Goal: Information Seeking & Learning: Learn about a topic

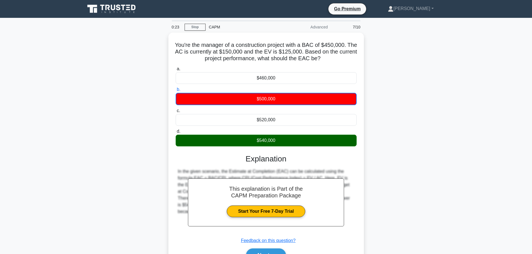
click at [214, 26] on div "CAPM" at bounding box center [244, 27] width 77 height 11
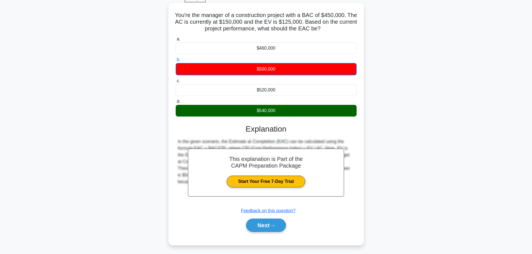
scroll to position [47, 0]
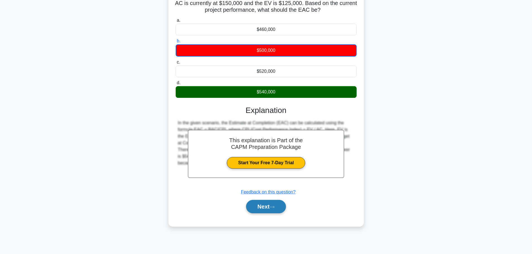
click at [264, 203] on button "Next" at bounding box center [266, 206] width 40 height 13
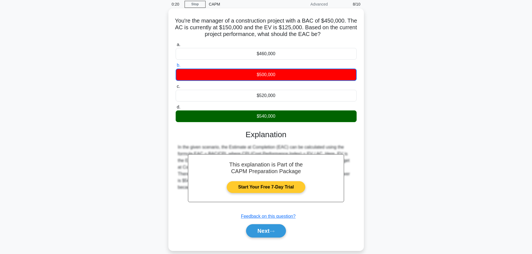
scroll to position [0, 0]
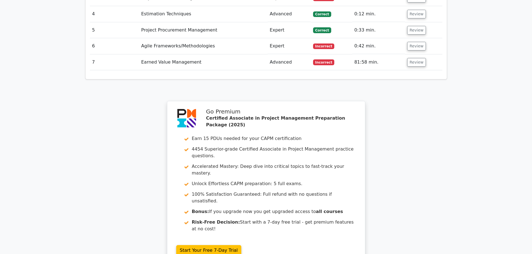
scroll to position [963, 0]
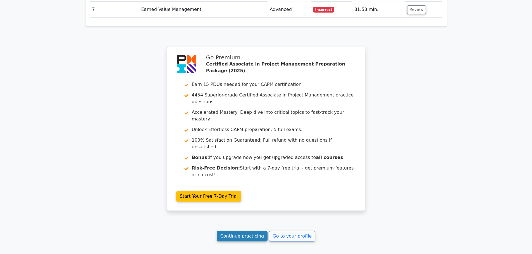
click at [245, 231] on link "Continue practicing" at bounding box center [242, 236] width 51 height 11
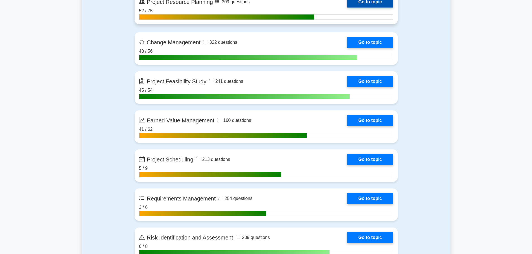
scroll to position [894, 0]
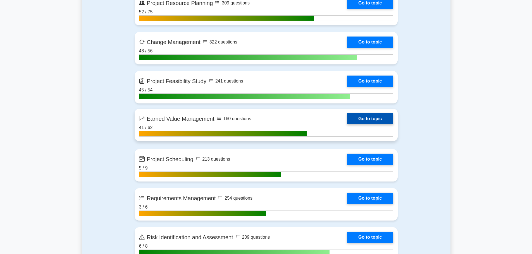
click at [347, 119] on link "Go to topic" at bounding box center [370, 118] width 46 height 11
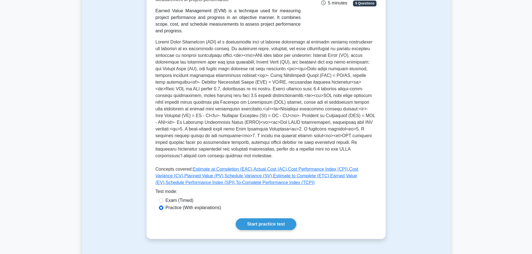
scroll to position [168, 0]
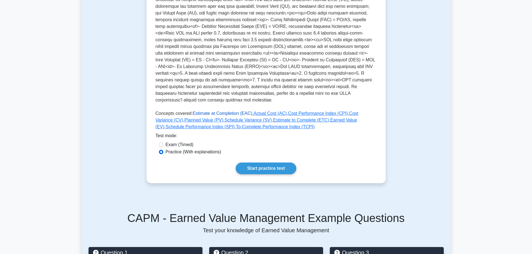
click at [217, 111] on link "Estimate at Completion (EAC)" at bounding box center [223, 113] width 60 height 5
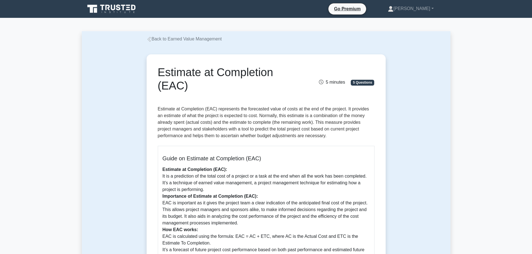
scroll to position [168, 0]
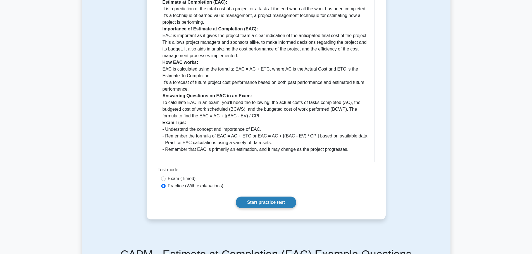
click at [262, 200] on link "Start practice test" at bounding box center [266, 203] width 61 height 12
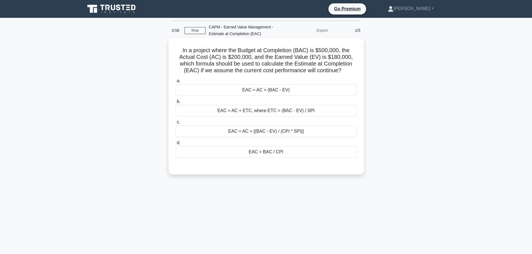
click at [300, 156] on div "EAC = BAC / CPI" at bounding box center [266, 152] width 181 height 12
click at [176, 145] on input "d. EAC = BAC / CPI" at bounding box center [176, 143] width 0 height 4
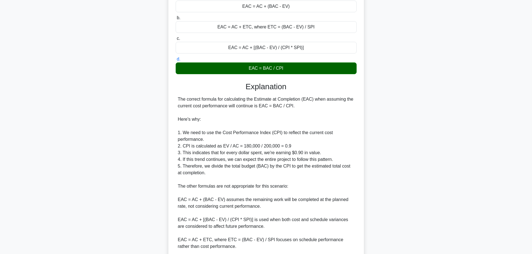
scroll to position [151, 0]
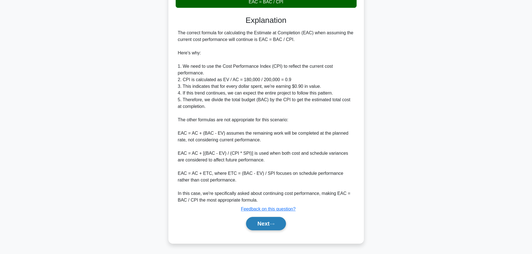
click at [269, 218] on button "Next" at bounding box center [266, 223] width 40 height 13
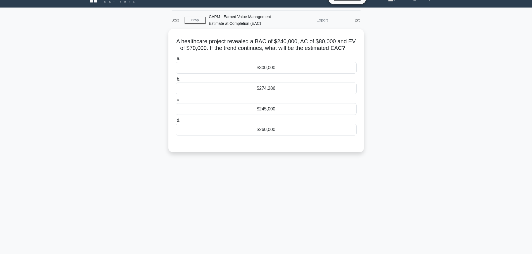
scroll to position [0, 0]
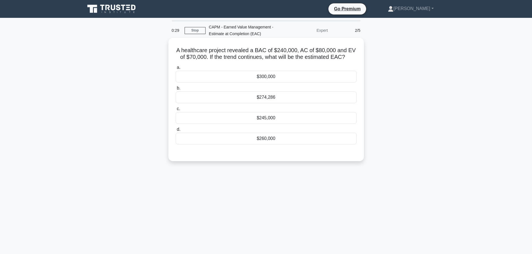
click at [190, 136] on div "$260,000" at bounding box center [266, 139] width 181 height 12
click at [176, 132] on input "d. $260,000" at bounding box center [176, 130] width 0 height 4
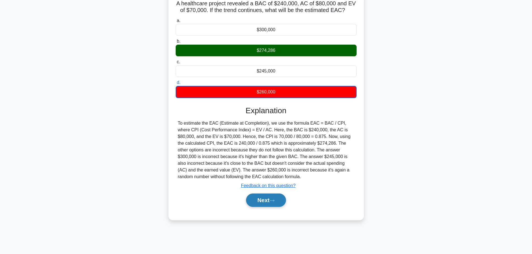
scroll to position [47, 0]
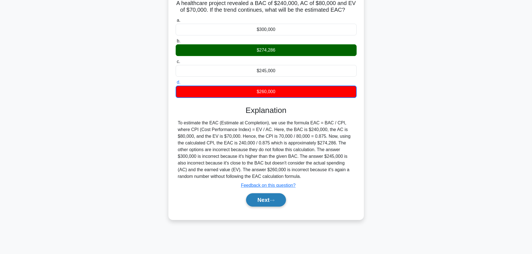
click at [265, 199] on button "Next" at bounding box center [266, 200] width 40 height 13
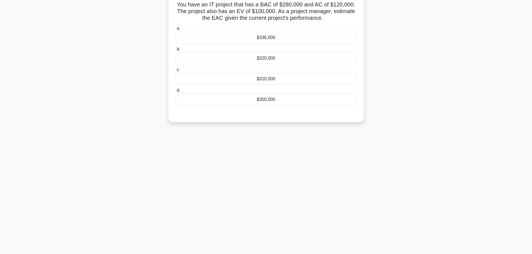
scroll to position [0, 0]
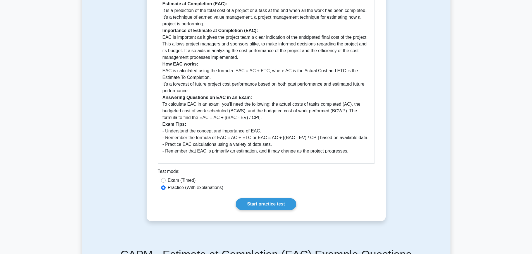
scroll to position [168, 0]
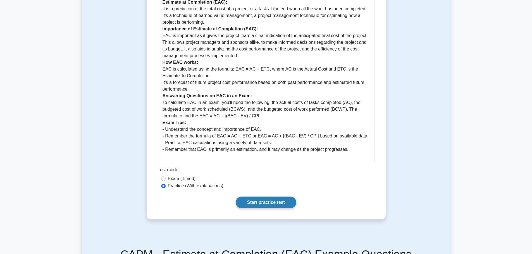
click at [249, 202] on link "Start practice test" at bounding box center [266, 203] width 61 height 12
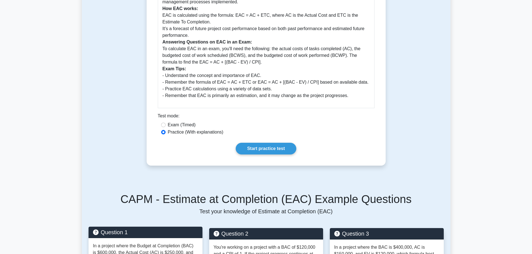
scroll to position [223, 0]
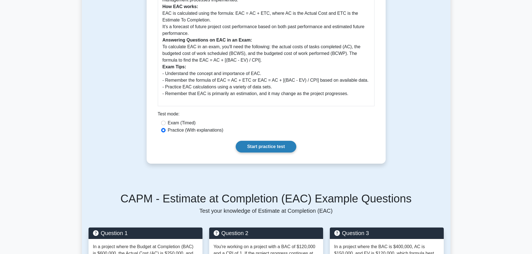
click at [249, 148] on link "Start practice test" at bounding box center [266, 147] width 61 height 12
click at [247, 148] on link "Start practice test" at bounding box center [266, 147] width 61 height 12
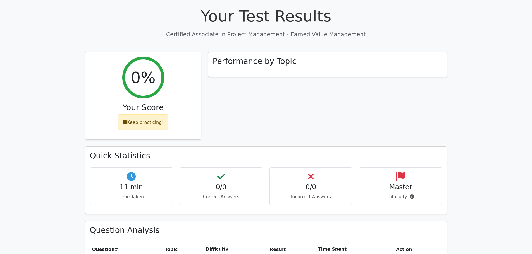
scroll to position [140, 0]
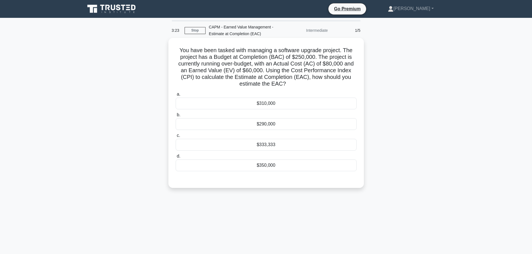
click at [216, 149] on div "$333,333" at bounding box center [266, 145] width 181 height 12
click at [176, 138] on input "c. $333,333" at bounding box center [176, 136] width 0 height 4
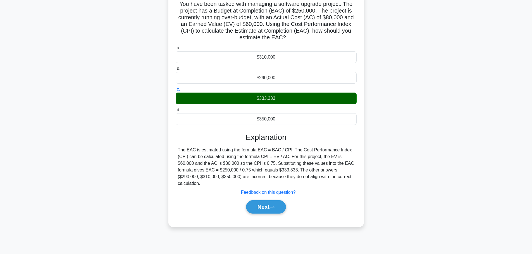
scroll to position [47, 0]
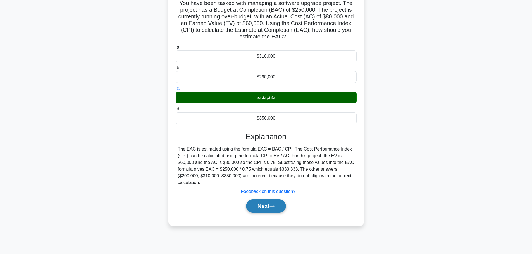
click at [252, 200] on button "Next" at bounding box center [266, 206] width 40 height 13
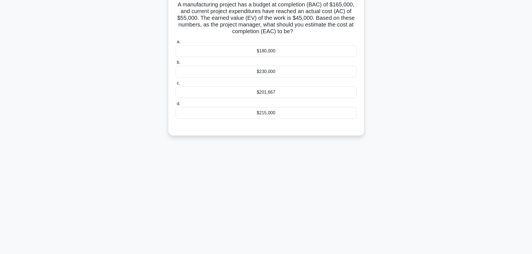
scroll to position [0, 0]
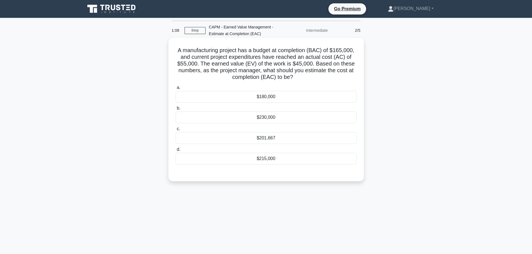
click at [222, 141] on div "$201,667" at bounding box center [266, 138] width 181 height 12
click at [176, 131] on input "c. $201,667" at bounding box center [176, 129] width 0 height 4
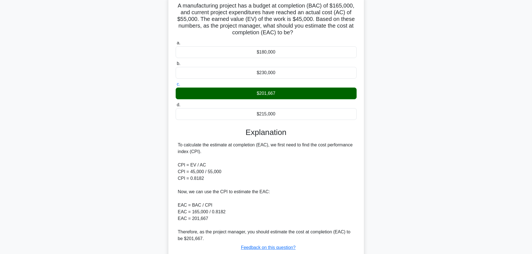
scroll to position [84, 0]
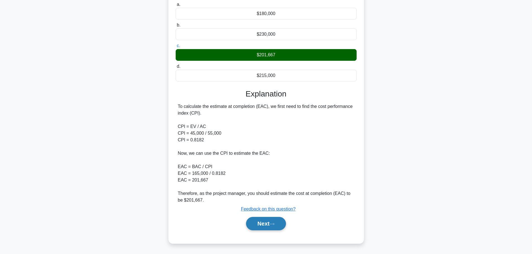
click at [275, 223] on icon at bounding box center [272, 224] width 5 height 3
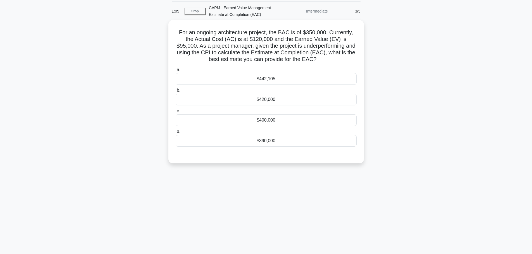
scroll to position [0, 0]
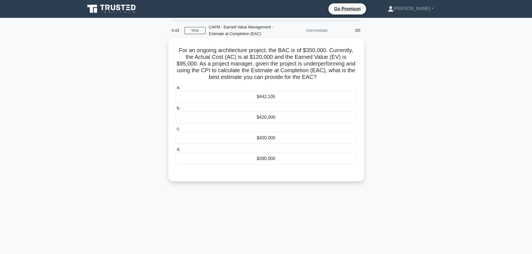
click at [248, 99] on div "$442,105" at bounding box center [266, 97] width 181 height 12
click at [176, 90] on input "a. $442,105" at bounding box center [176, 88] width 0 height 4
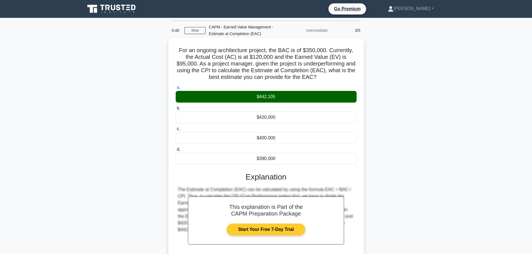
scroll to position [50, 0]
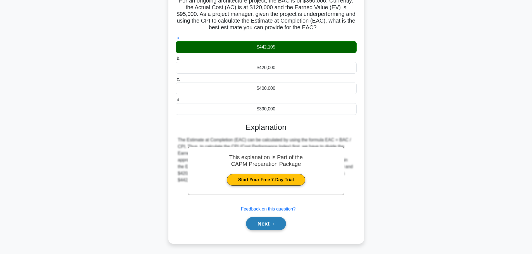
click at [276, 227] on button "Next" at bounding box center [266, 223] width 40 height 13
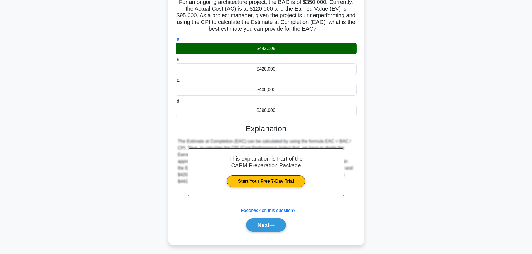
scroll to position [47, 0]
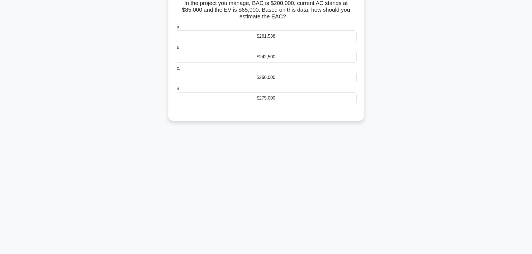
click at [283, 97] on div "$275,000" at bounding box center [266, 98] width 181 height 12
click at [176, 91] on input "d. $275,000" at bounding box center [176, 89] width 0 height 4
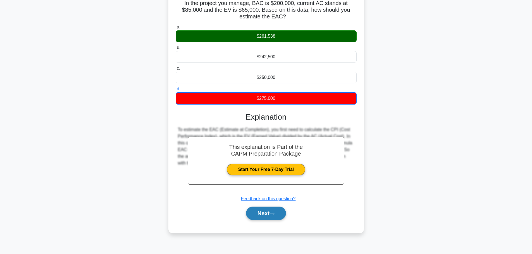
click at [281, 211] on button "Next" at bounding box center [266, 213] width 40 height 13
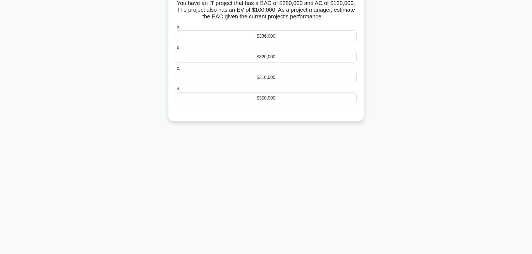
click at [275, 80] on div "$310,000" at bounding box center [266, 78] width 181 height 12
click at [176, 70] on input "c. $310,000" at bounding box center [176, 69] width 0 height 4
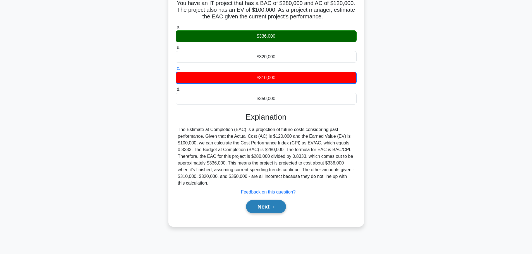
click at [266, 210] on button "Next" at bounding box center [266, 206] width 40 height 13
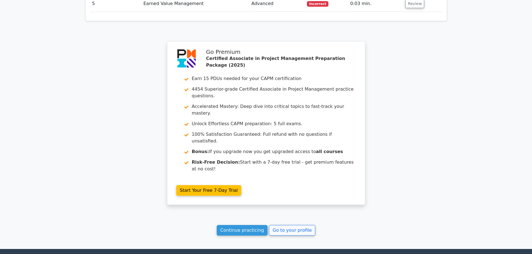
scroll to position [769, 0]
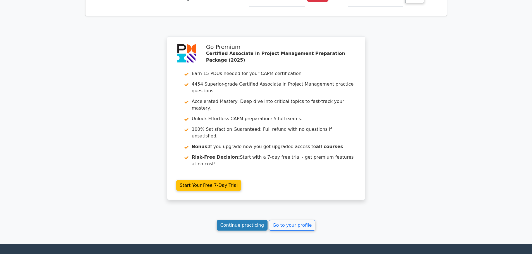
click at [250, 220] on link "Continue practicing" at bounding box center [242, 225] width 51 height 11
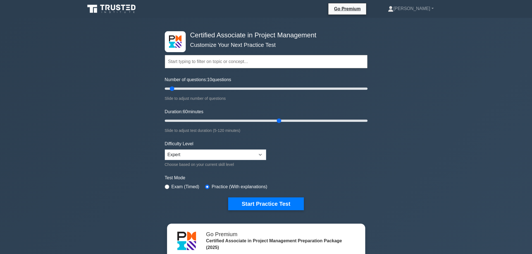
drag, startPoint x: 174, startPoint y: 119, endPoint x: 282, endPoint y: 122, distance: 108.2
click at [282, 122] on input "Duration: 60 minutes" at bounding box center [266, 121] width 203 height 7
drag, startPoint x: 278, startPoint y: 122, endPoint x: 247, endPoint y: 126, distance: 31.3
type input "50"
click at [247, 124] on input "Duration: 50 minutes" at bounding box center [266, 121] width 203 height 7
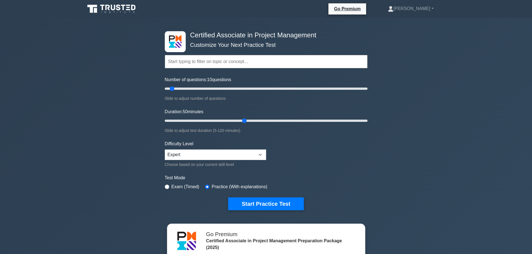
click at [253, 134] on form "Topics Project Scope Management Project Time Management Project Cost Management…" at bounding box center [266, 124] width 203 height 173
click at [232, 63] on input "text" at bounding box center [266, 61] width 203 height 13
click at [241, 63] on input "text" at bounding box center [266, 61] width 203 height 13
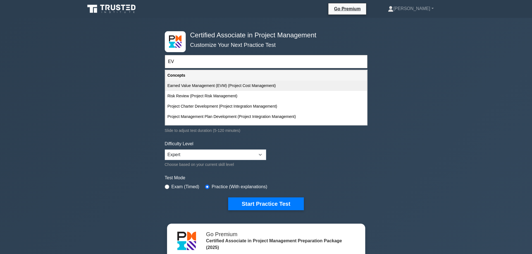
click at [231, 85] on div "Earned Value Management (EVM) (Project Cost Management)" at bounding box center [266, 86] width 202 height 10
type input "Earned Value Management (EVM) (Project Cost Management)"
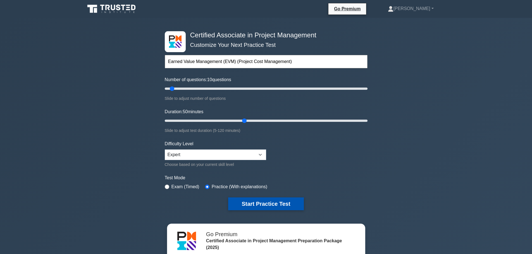
click at [250, 204] on button "Start Practice Test" at bounding box center [265, 204] width 75 height 13
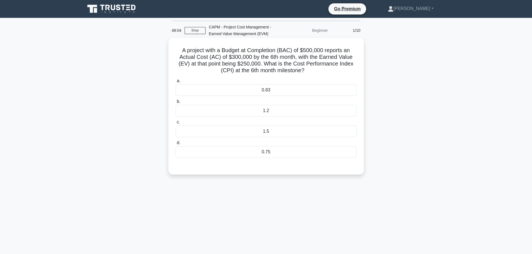
click at [251, 89] on div "0.83" at bounding box center [266, 90] width 181 height 12
click at [176, 83] on input "a. 0.83" at bounding box center [176, 81] width 0 height 4
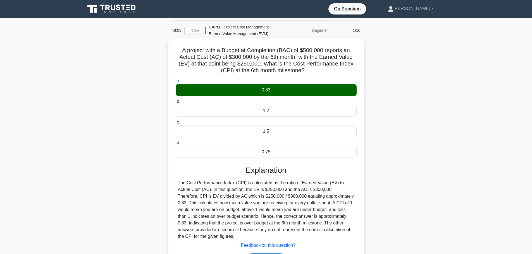
scroll to position [47, 0]
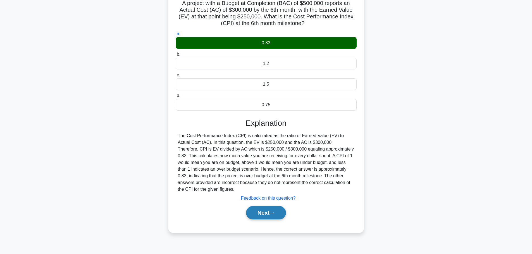
click at [274, 212] on icon at bounding box center [272, 213] width 5 height 3
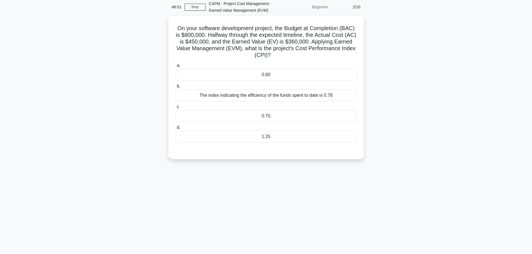
scroll to position [0, 0]
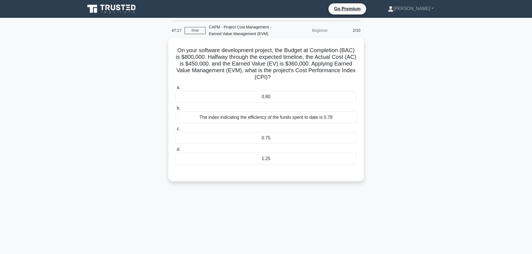
click at [238, 95] on div "0.80" at bounding box center [266, 97] width 181 height 12
click at [176, 90] on input "a. 0.80" at bounding box center [176, 88] width 0 height 4
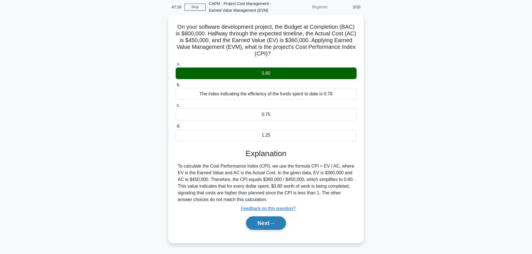
scroll to position [47, 0]
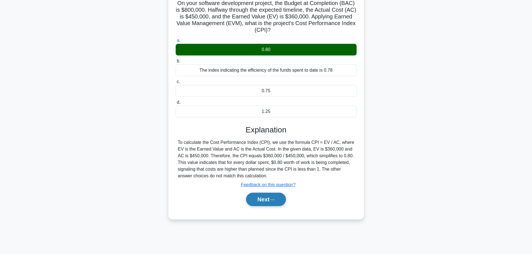
click at [265, 202] on button "Next" at bounding box center [266, 199] width 40 height 13
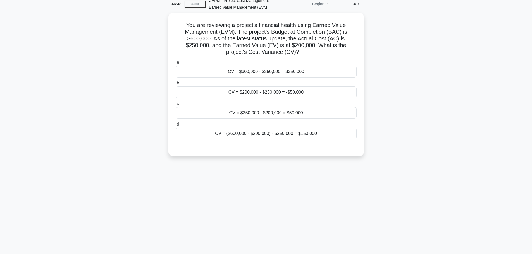
scroll to position [0, 0]
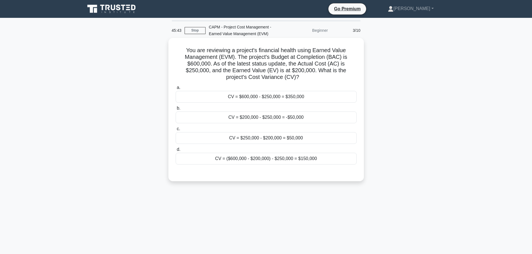
click at [248, 117] on div "CV = $200,000 - $250,000 = -$50,000" at bounding box center [266, 118] width 181 height 12
click at [176, 110] on input "b. CV = $200,000 - $250,000 = -$50,000" at bounding box center [176, 109] width 0 height 4
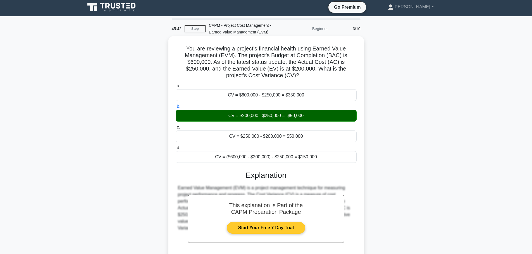
scroll to position [50, 0]
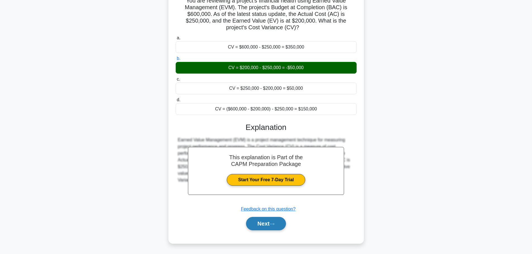
click at [270, 224] on button "Next" at bounding box center [266, 223] width 40 height 13
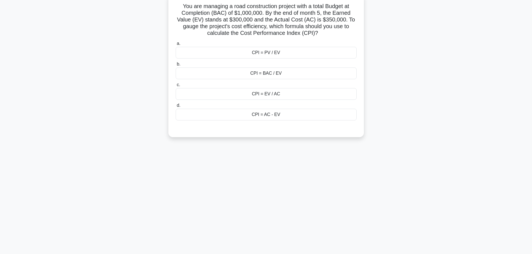
scroll to position [0, 0]
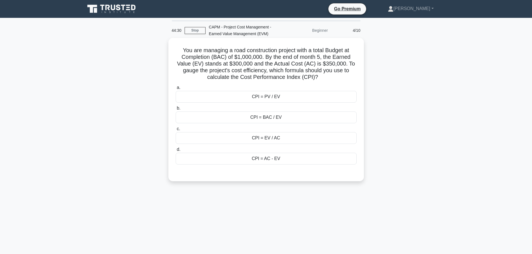
click at [273, 94] on div "CPI = PV / EV" at bounding box center [266, 97] width 181 height 12
click at [176, 90] on input "a. CPI = PV / EV" at bounding box center [176, 88] width 0 height 4
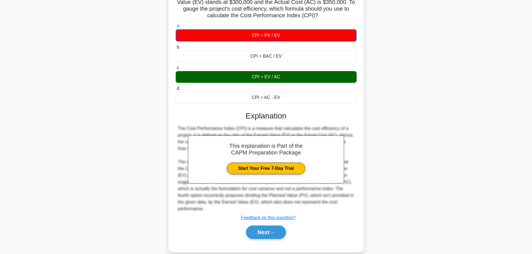
scroll to position [71, 0]
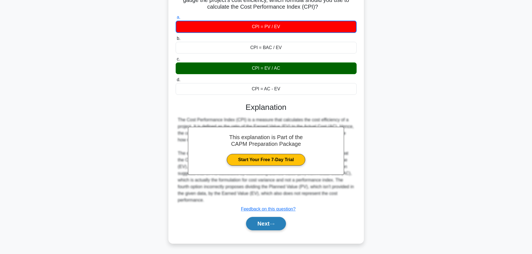
click at [263, 221] on button "Next" at bounding box center [266, 223] width 40 height 13
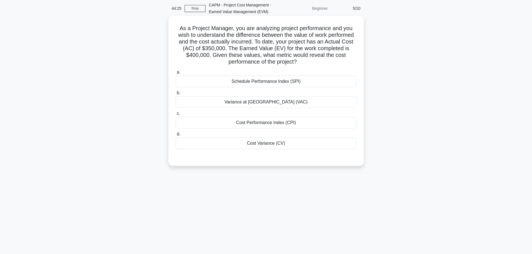
scroll to position [0, 0]
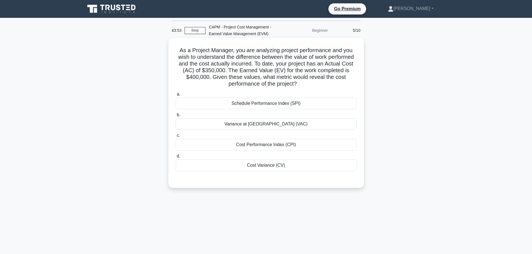
click at [241, 143] on div "Cost Performance Index (CPI)" at bounding box center [266, 145] width 181 height 12
click at [176, 138] on input "c. Cost Performance Index (CPI)" at bounding box center [176, 136] width 0 height 4
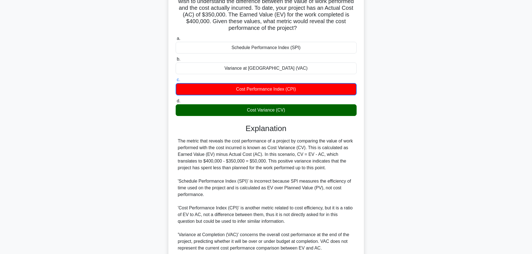
scroll to position [104, 0]
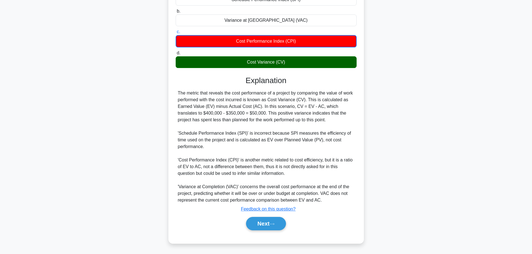
click at [252, 216] on div "Next" at bounding box center [266, 224] width 181 height 18
click at [256, 221] on button "Next" at bounding box center [266, 223] width 40 height 13
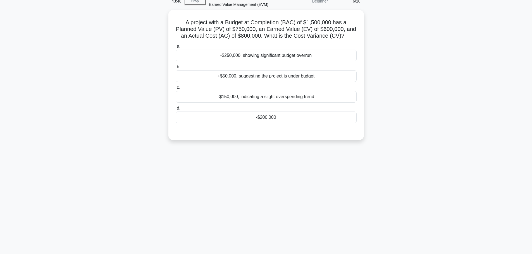
scroll to position [19, 0]
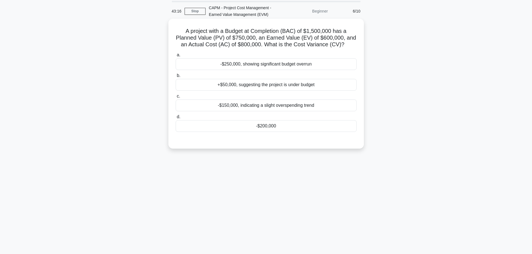
click at [234, 124] on div "-$200,000" at bounding box center [266, 126] width 181 height 12
click at [176, 119] on input "d. -$200,000" at bounding box center [176, 117] width 0 height 4
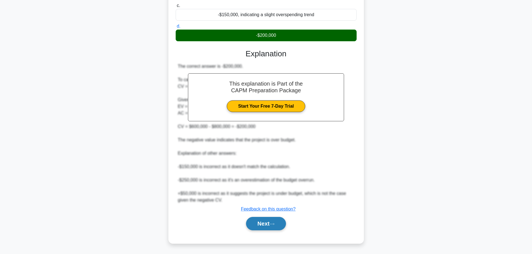
click at [260, 224] on button "Next" at bounding box center [266, 223] width 40 height 13
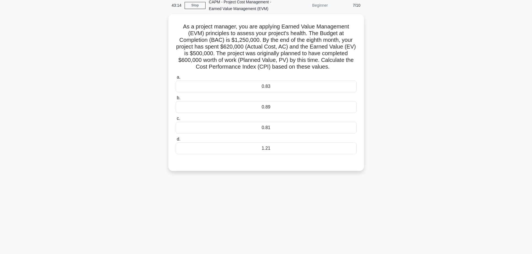
scroll to position [0, 0]
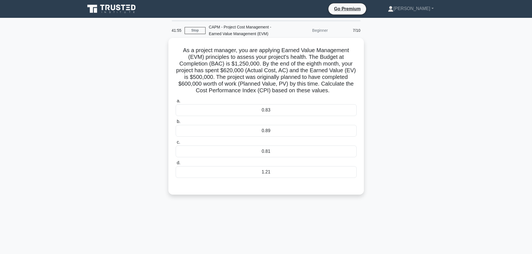
click at [269, 152] on div "0.81" at bounding box center [266, 152] width 181 height 12
click at [176, 144] on input "c. 0.81" at bounding box center [176, 143] width 0 height 4
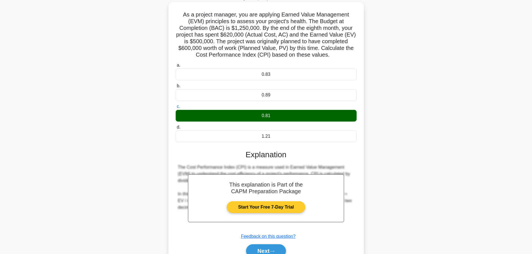
scroll to position [63, 0]
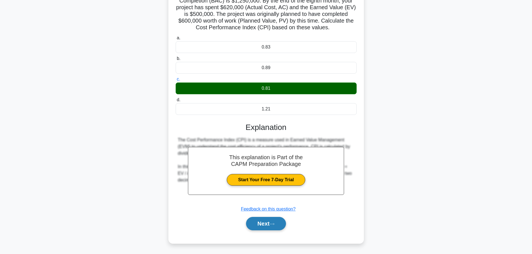
click at [279, 220] on button "Next" at bounding box center [266, 223] width 40 height 13
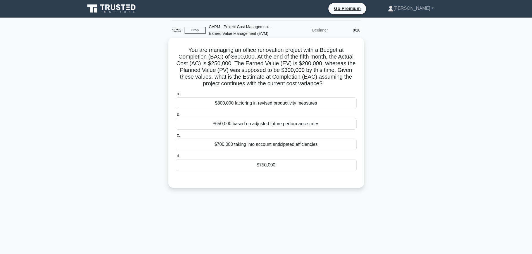
scroll to position [0, 0]
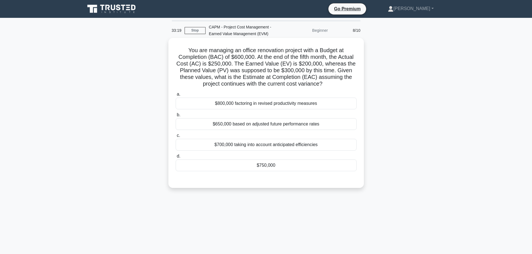
click at [241, 122] on div "$650,000 based on adjusted future performance rates" at bounding box center [266, 124] width 181 height 12
click at [176, 117] on input "b. $650,000 based on adjusted future performance rates" at bounding box center [176, 115] width 0 height 4
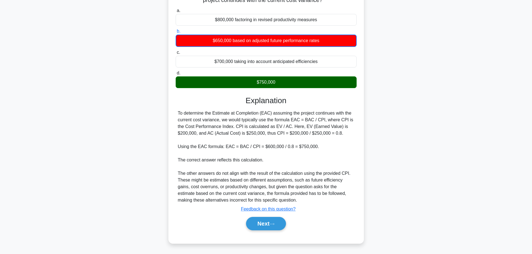
scroll to position [84, 0]
click at [266, 224] on button "Next" at bounding box center [266, 223] width 40 height 13
